Goal: Transaction & Acquisition: Obtain resource

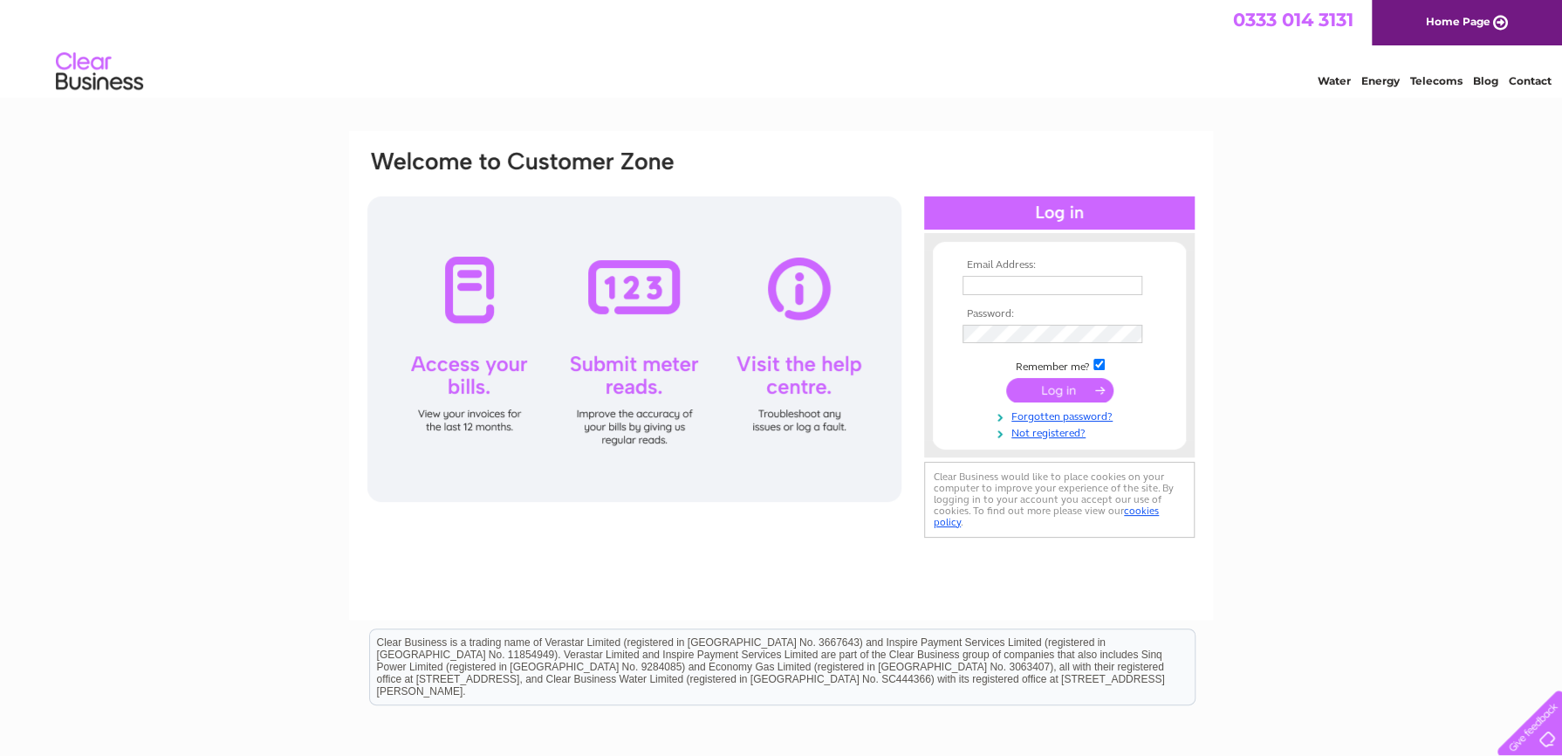
click at [992, 284] on input "text" at bounding box center [1053, 285] width 180 height 19
type input "audrey.fraser3@nhs.scot"
click at [1014, 327] on tbody "Email Address: audrey.fraser3@nhs.scot Password: Remember me?" at bounding box center [1059, 350] width 202 height 182
click at [1051, 395] on input "submit" at bounding box center [1059, 392] width 107 height 24
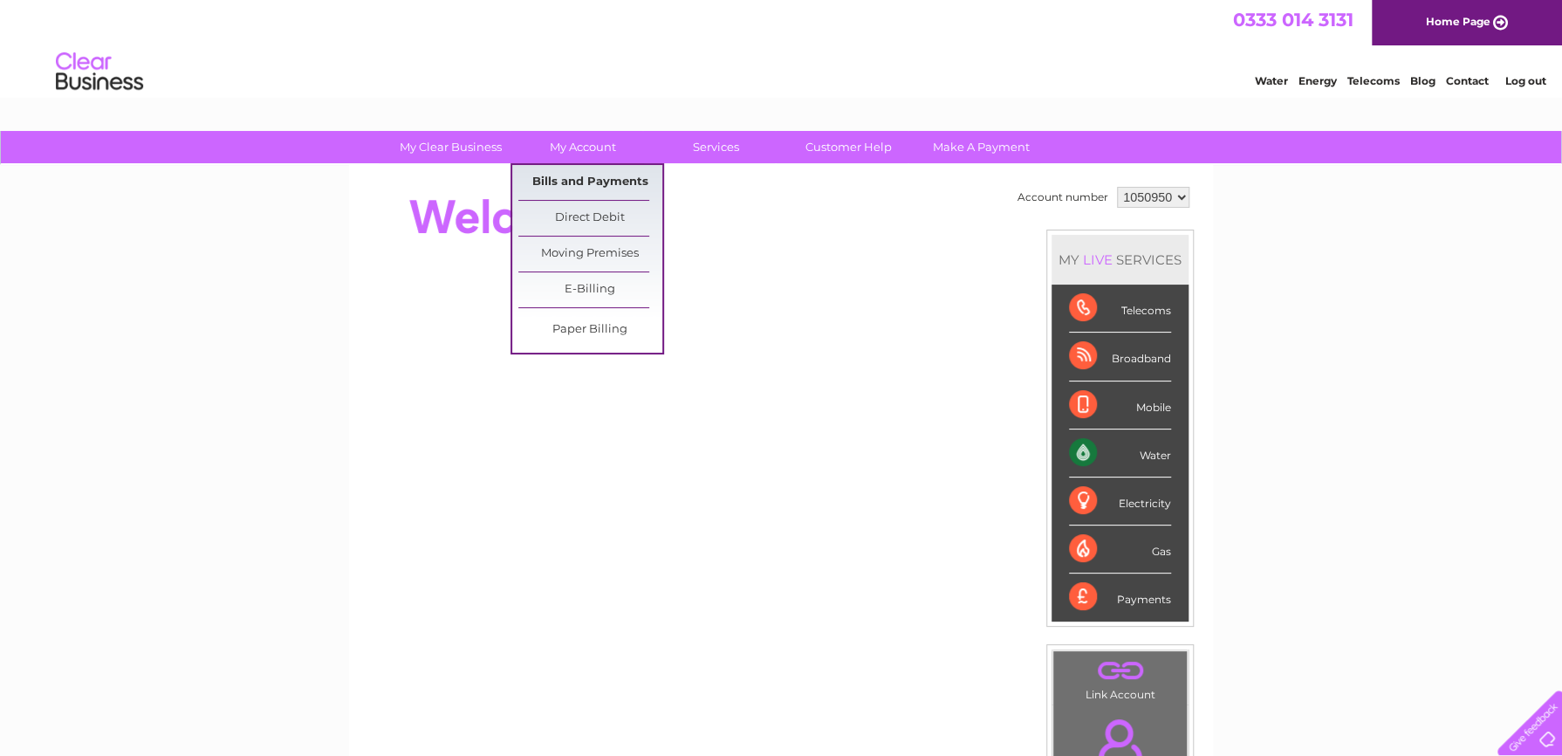
click at [568, 178] on link "Bills and Payments" at bounding box center [590, 182] width 144 height 35
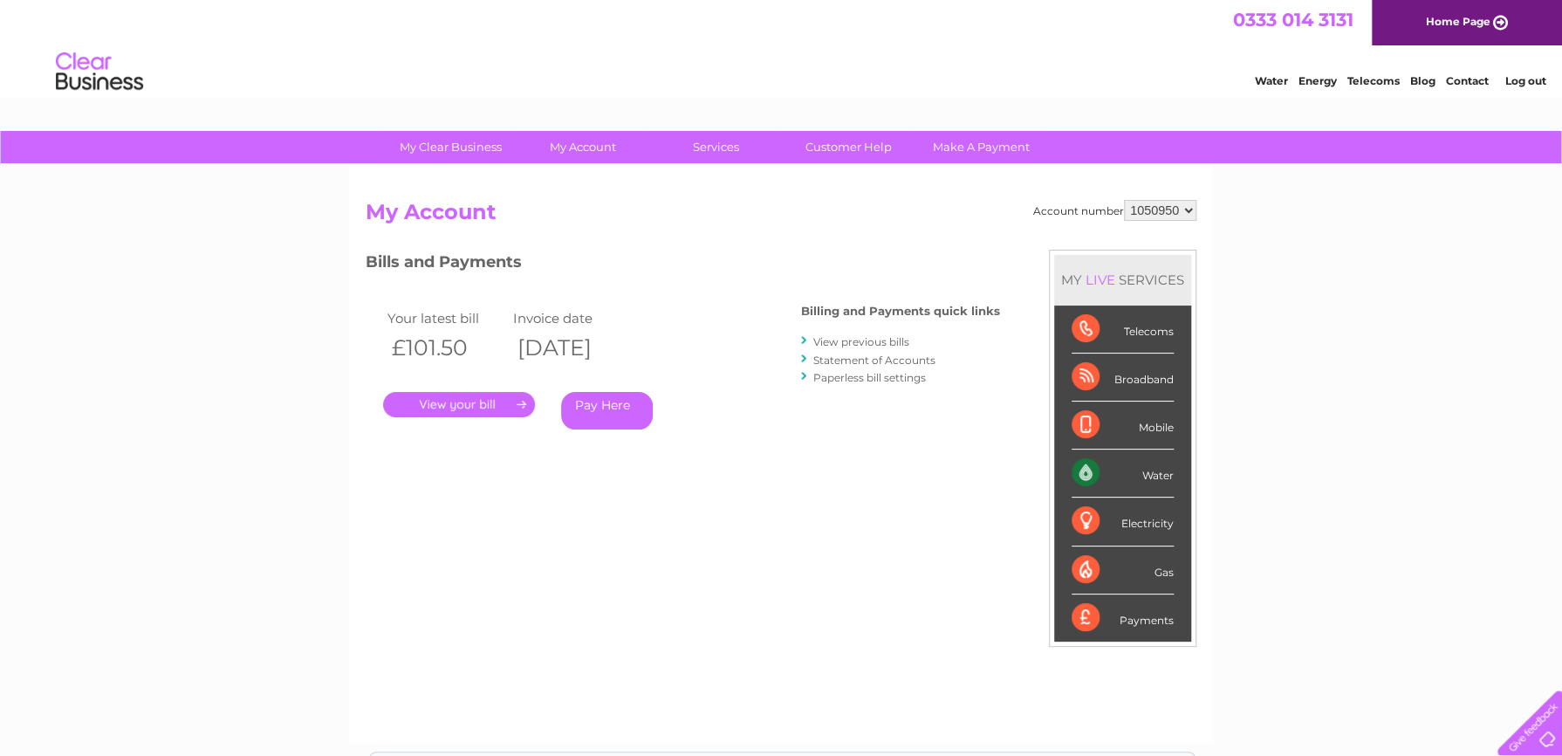
click at [462, 408] on link "." at bounding box center [459, 404] width 152 height 25
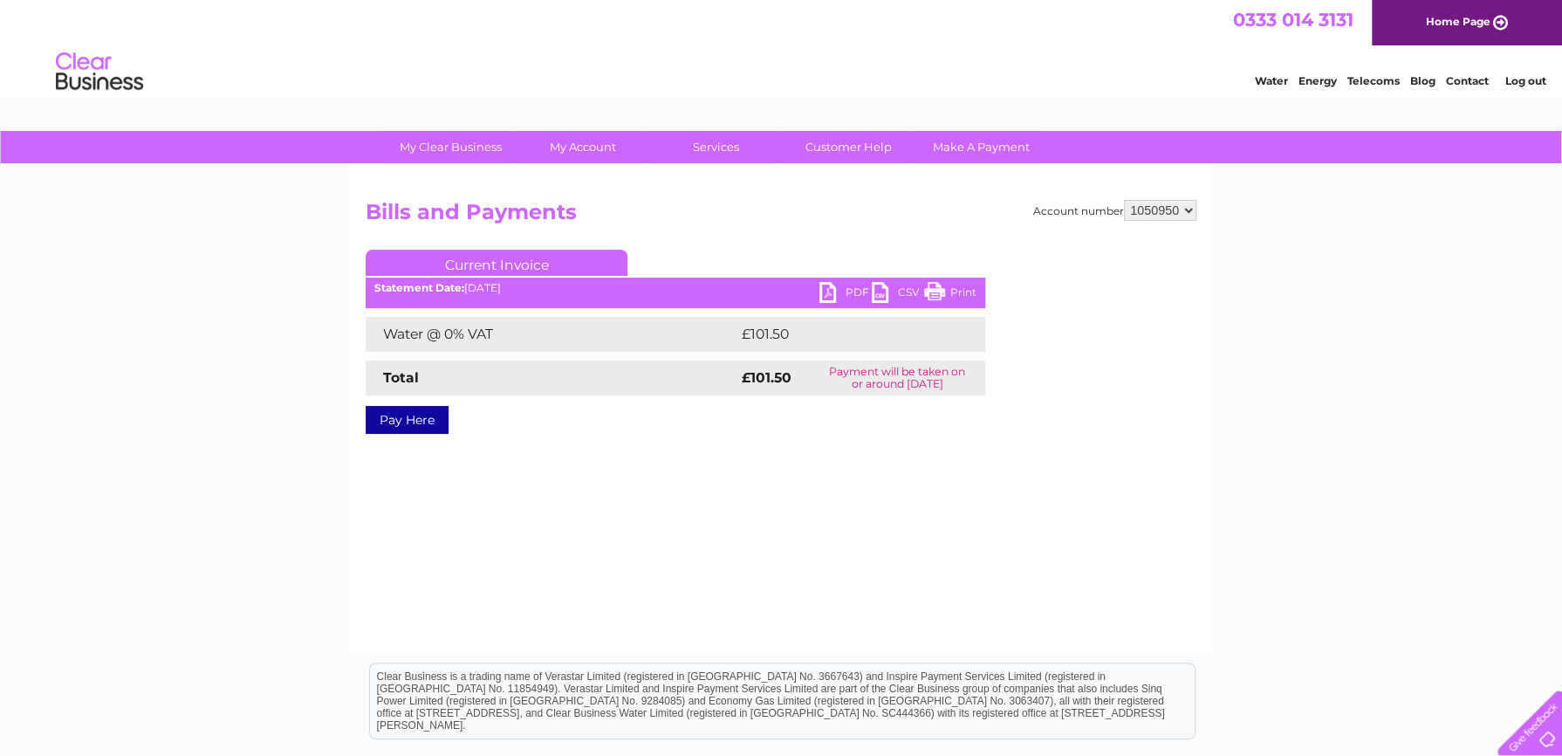
click at [825, 289] on link "PDF" at bounding box center [846, 294] width 52 height 25
click at [1522, 79] on link "Log out" at bounding box center [1525, 80] width 41 height 13
